Goal: Navigation & Orientation: Find specific page/section

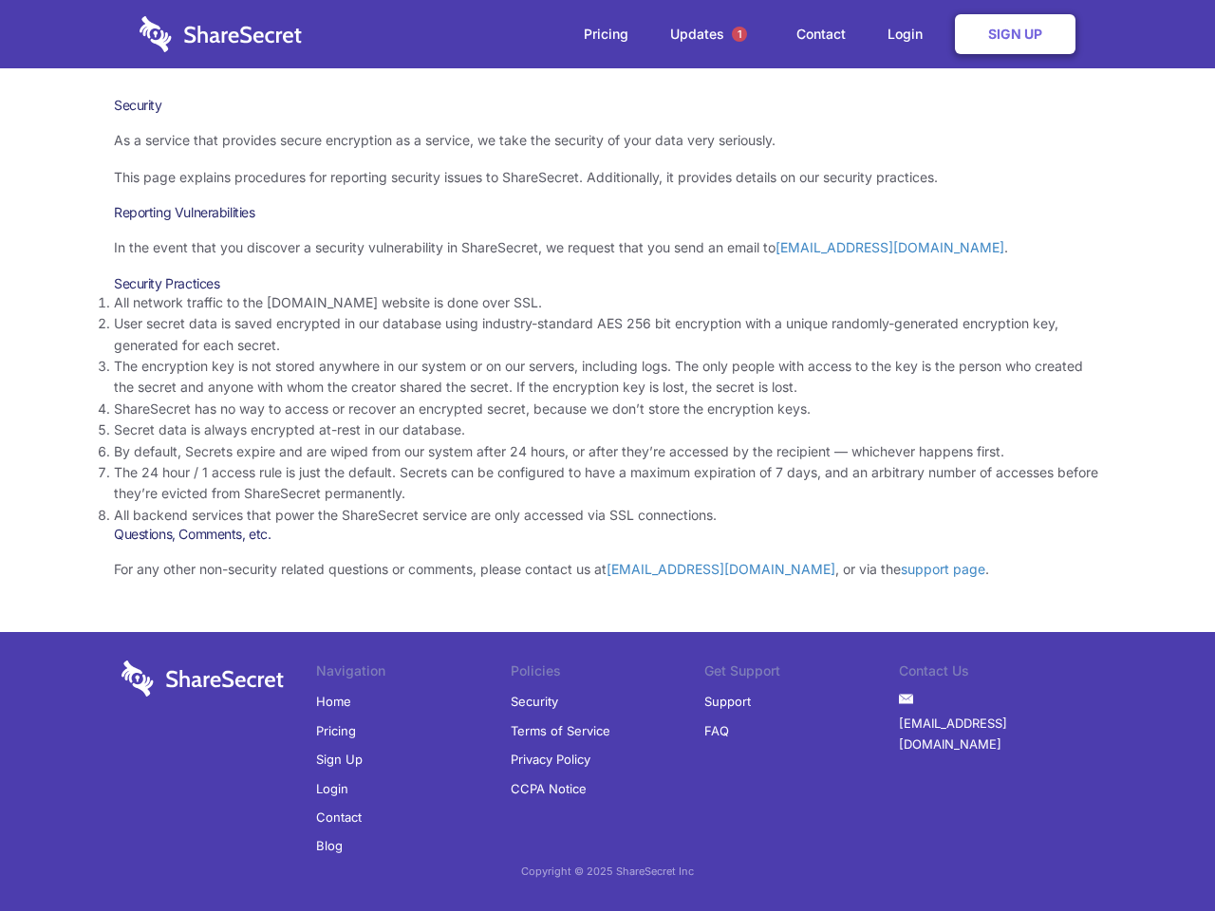
click at [607, 456] on li "By default, Secrets expire and are wiped from our system after 24 hours, or aft…" at bounding box center [607, 451] width 987 height 21
click at [739, 34] on span "1" at bounding box center [739, 34] width 15 height 15
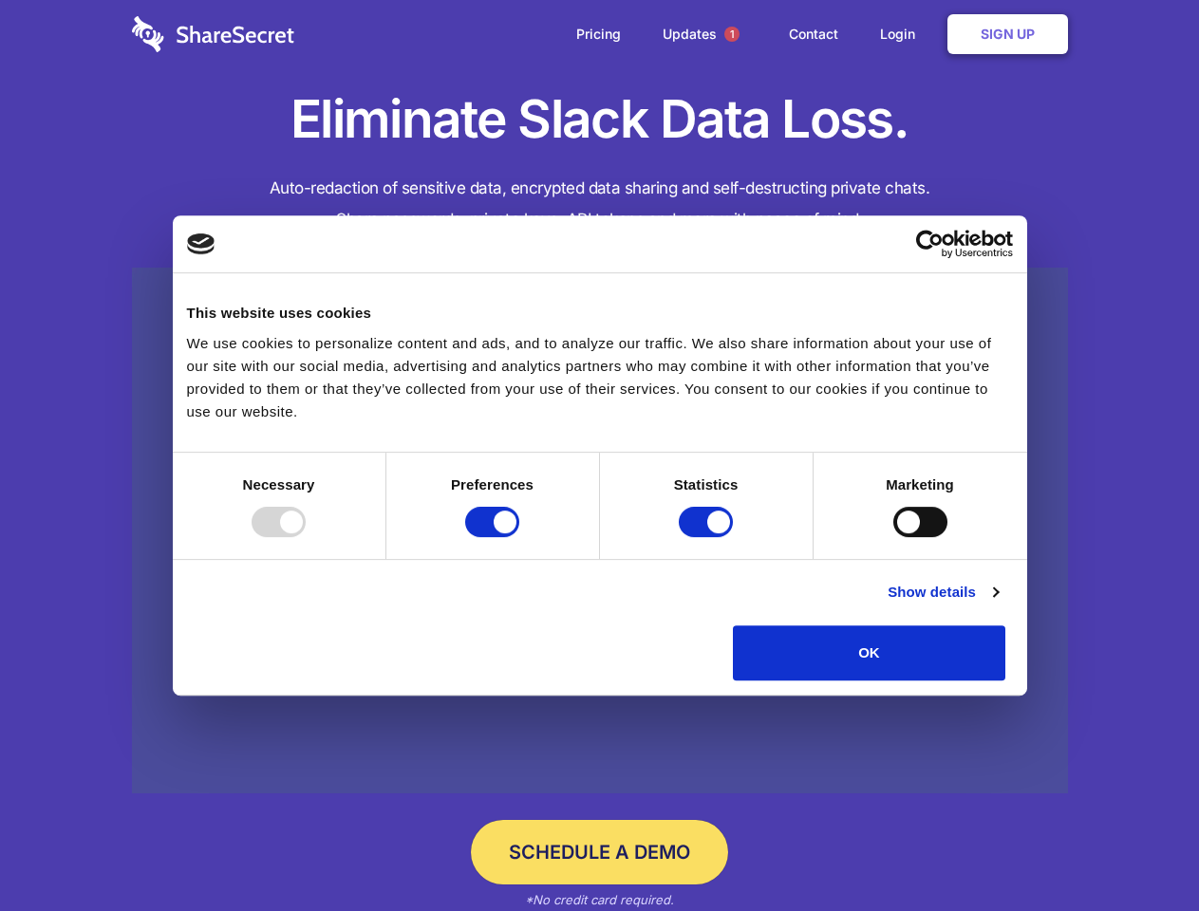
click at [306, 537] on div at bounding box center [279, 522] width 54 height 30
click at [519, 537] on input "Preferences" at bounding box center [492, 522] width 54 height 30
checkbox input "false"
click at [708, 537] on input "Statistics" at bounding box center [706, 522] width 54 height 30
checkbox input "false"
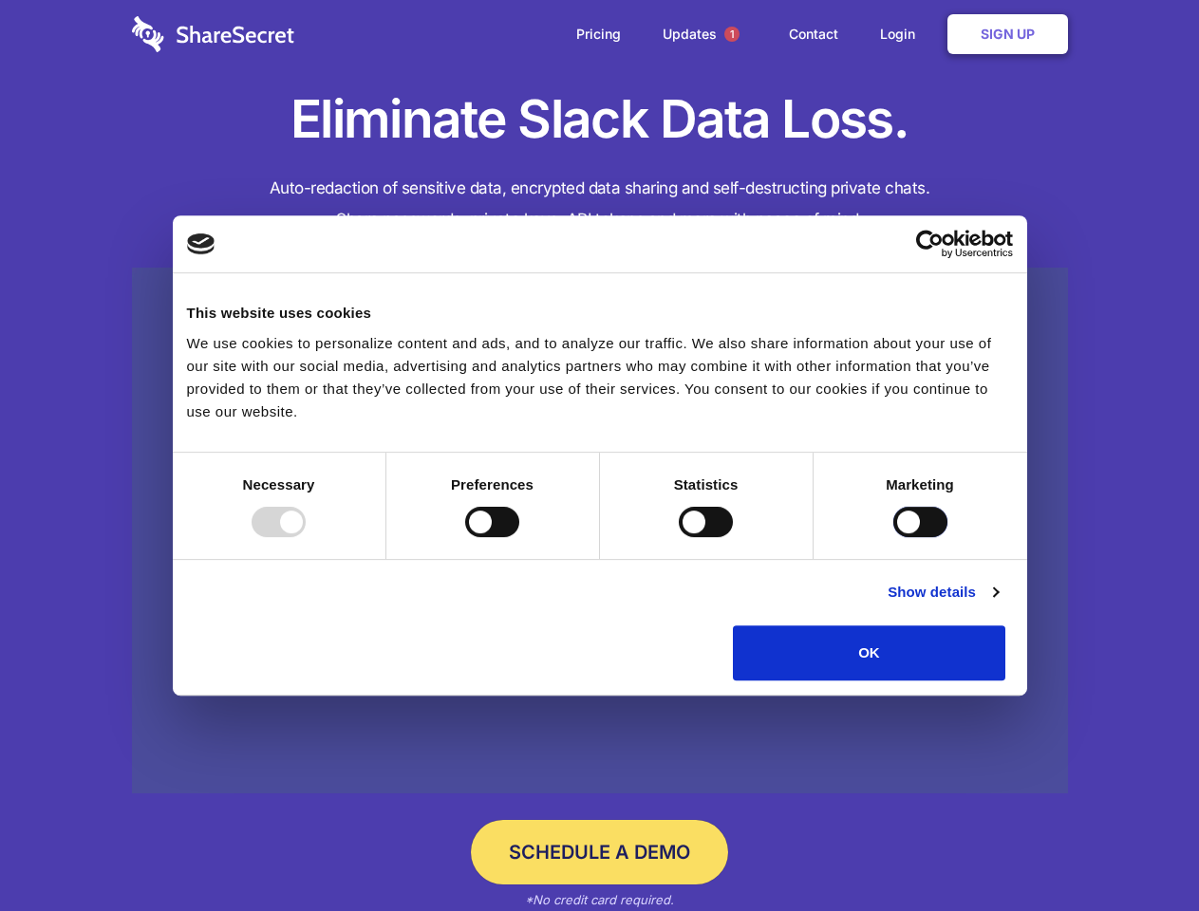
click at [893, 537] on input "Marketing" at bounding box center [920, 522] width 54 height 30
checkbox input "true"
click at [998, 604] on link "Show details" at bounding box center [942, 592] width 110 height 23
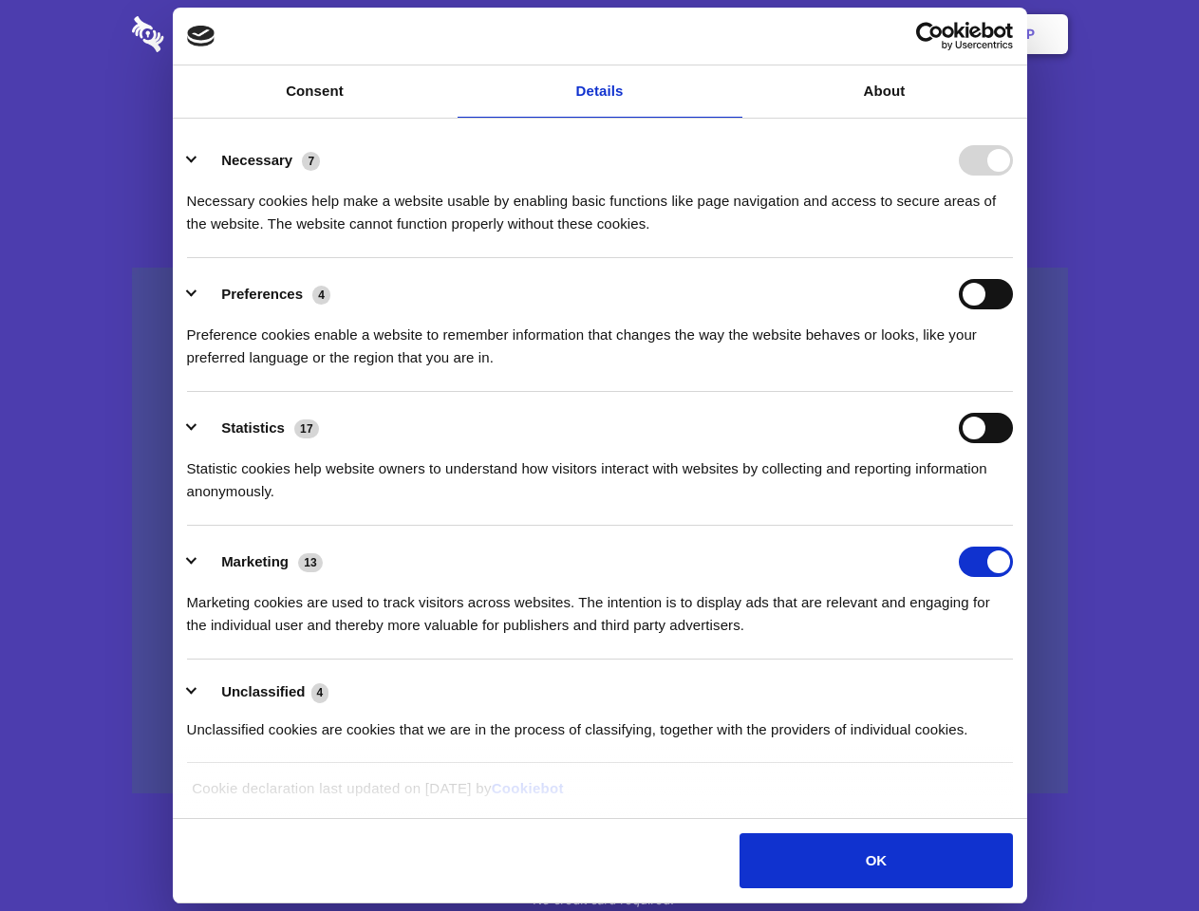
click at [1021, 687] on ul "Necessary 7 Necessary cookies help make a website usable by enabling basic func…" at bounding box center [599, 444] width 844 height 640
click at [731, 34] on span "1" at bounding box center [731, 34] width 15 height 15
